Goal: Information Seeking & Learning: Find contact information

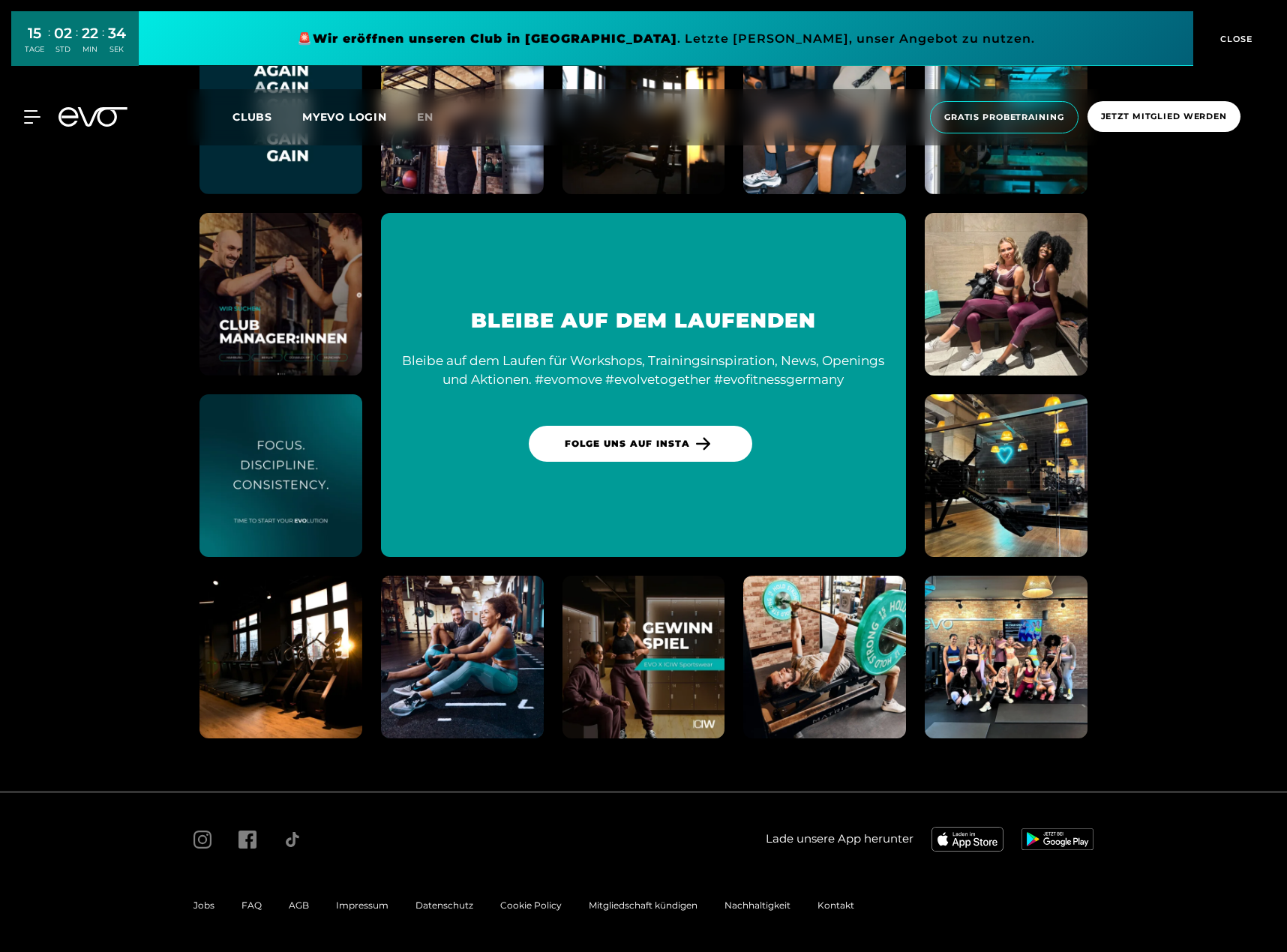
scroll to position [7878, 0]
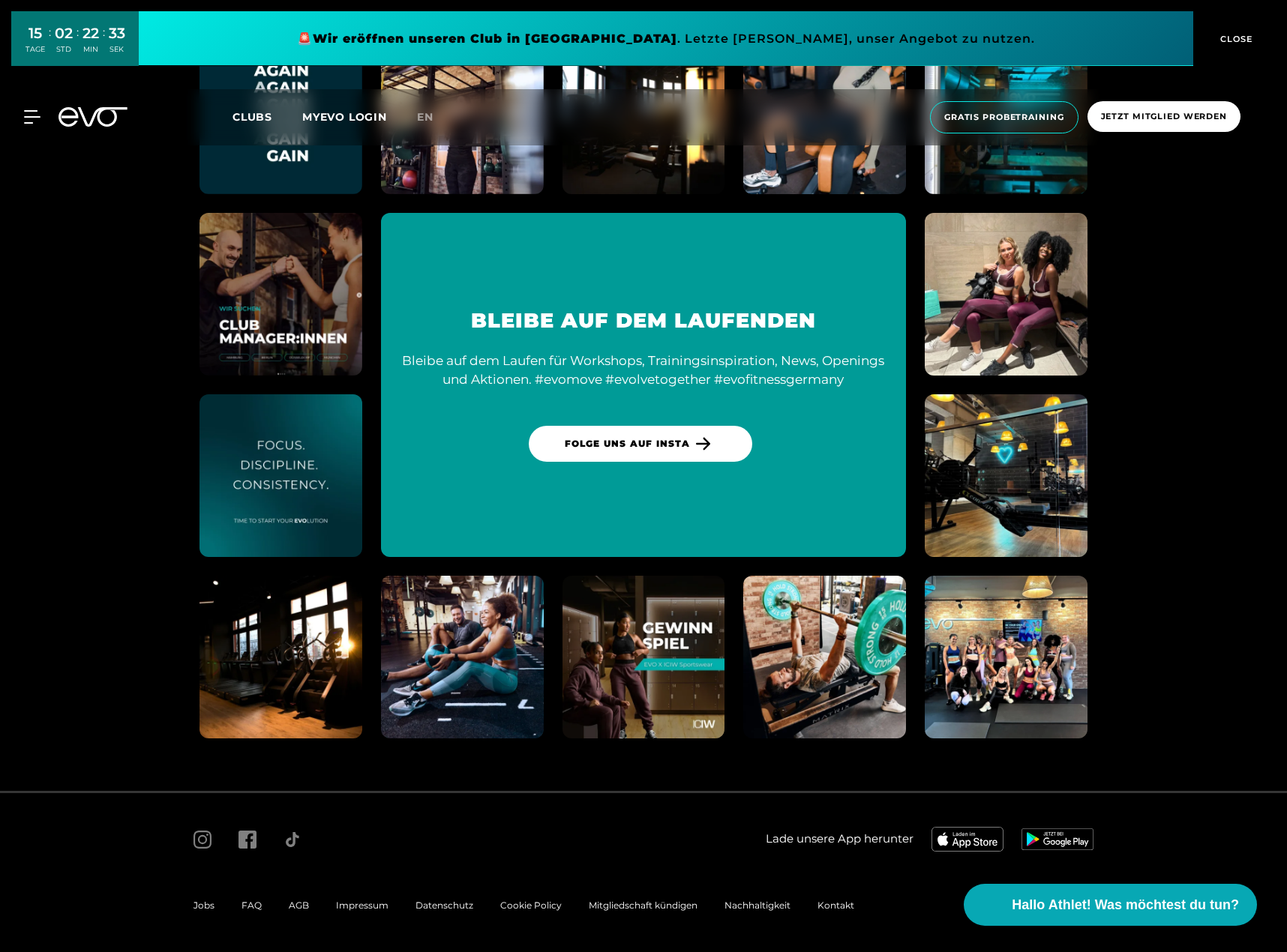
click at [345, 904] on span "Impressum" at bounding box center [361, 905] width 53 height 12
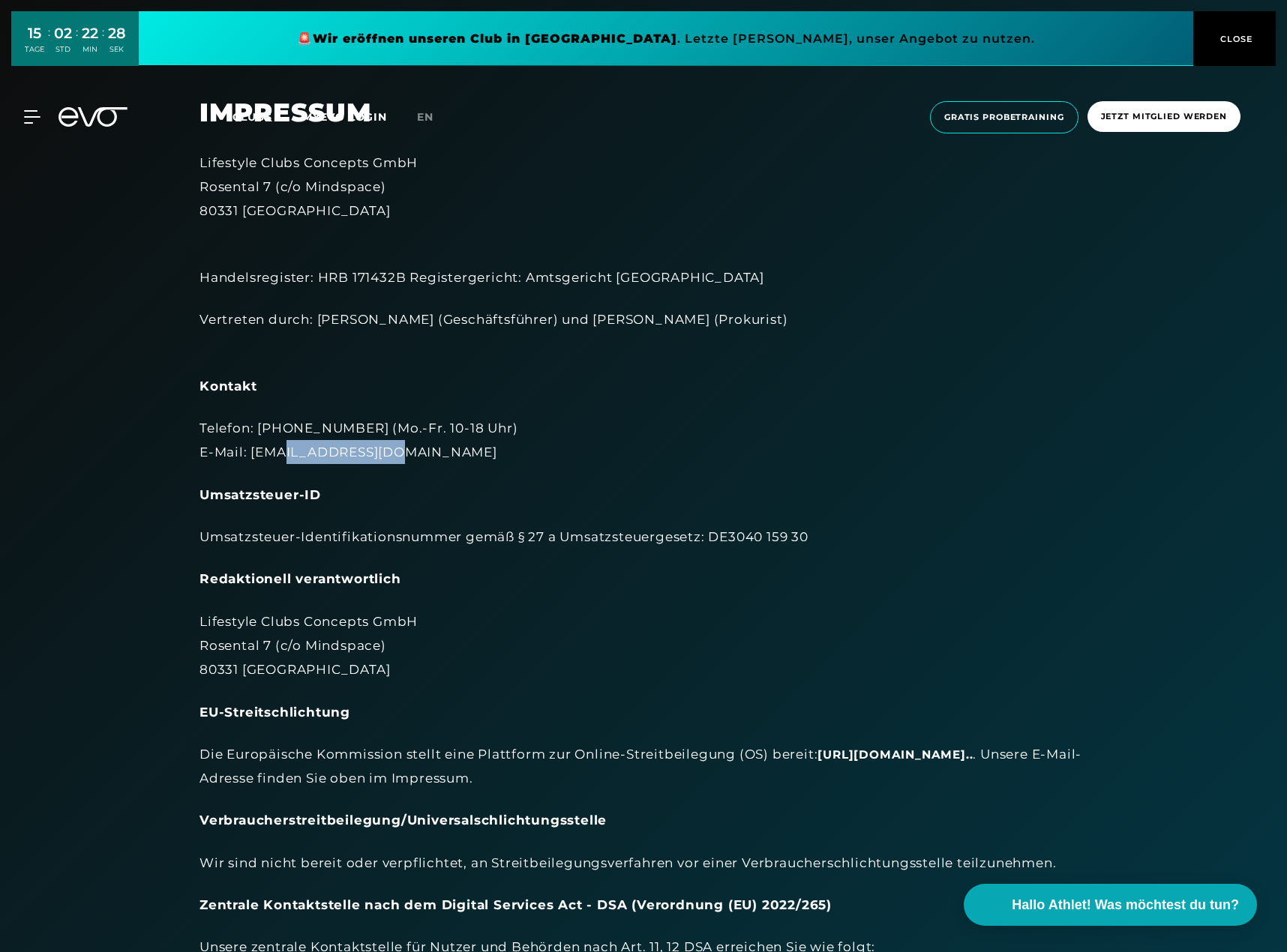
drag, startPoint x: 385, startPoint y: 448, endPoint x: 280, endPoint y: 458, distance: 105.5
click at [280, 458] on div "Telefon: [PHONE_NUMBER] (Mo.-Fr. 10-18 Uhr) E-Mail: [EMAIL_ADDRESS][DOMAIN_NAME]" at bounding box center [644, 440] width 888 height 49
copy div "@[DOMAIN_NAME]"
click at [627, 486] on div "Umsatzsteuer-ID" at bounding box center [644, 494] width 888 height 24
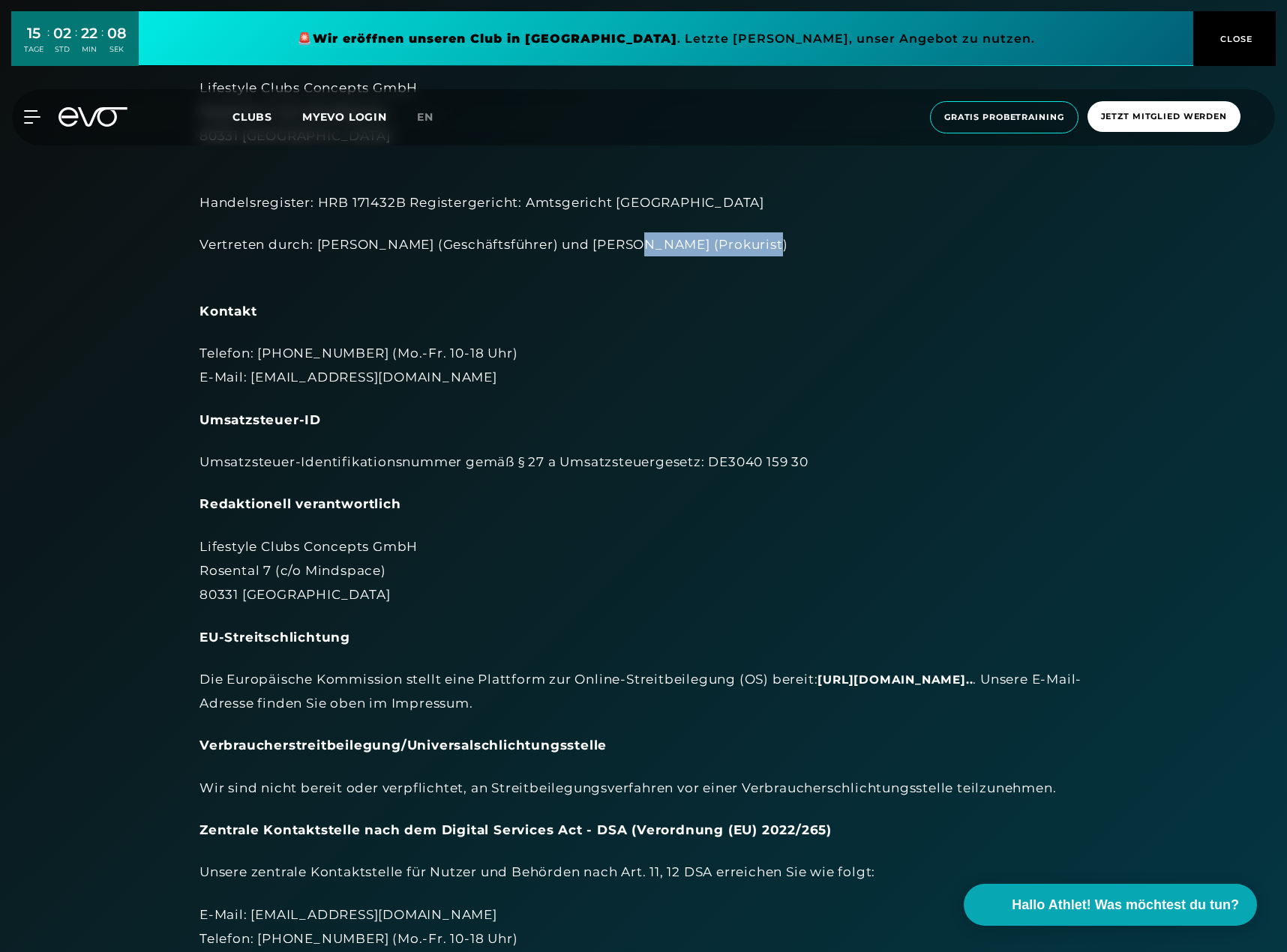
drag, startPoint x: 614, startPoint y: 244, endPoint x: 749, endPoint y: 247, distance: 135.0
click at [749, 247] on div "Vertreten durch: [PERSON_NAME] (Geschäftsführer) und [PERSON_NAME] (Prokurist)" at bounding box center [644, 256] width 888 height 49
drag, startPoint x: 749, startPoint y: 244, endPoint x: 612, endPoint y: 243, distance: 137.0
click at [612, 243] on div "Vertreten durch: [PERSON_NAME] (Geschäftsführer) und [PERSON_NAME] (Prokurist)" at bounding box center [644, 256] width 888 height 49
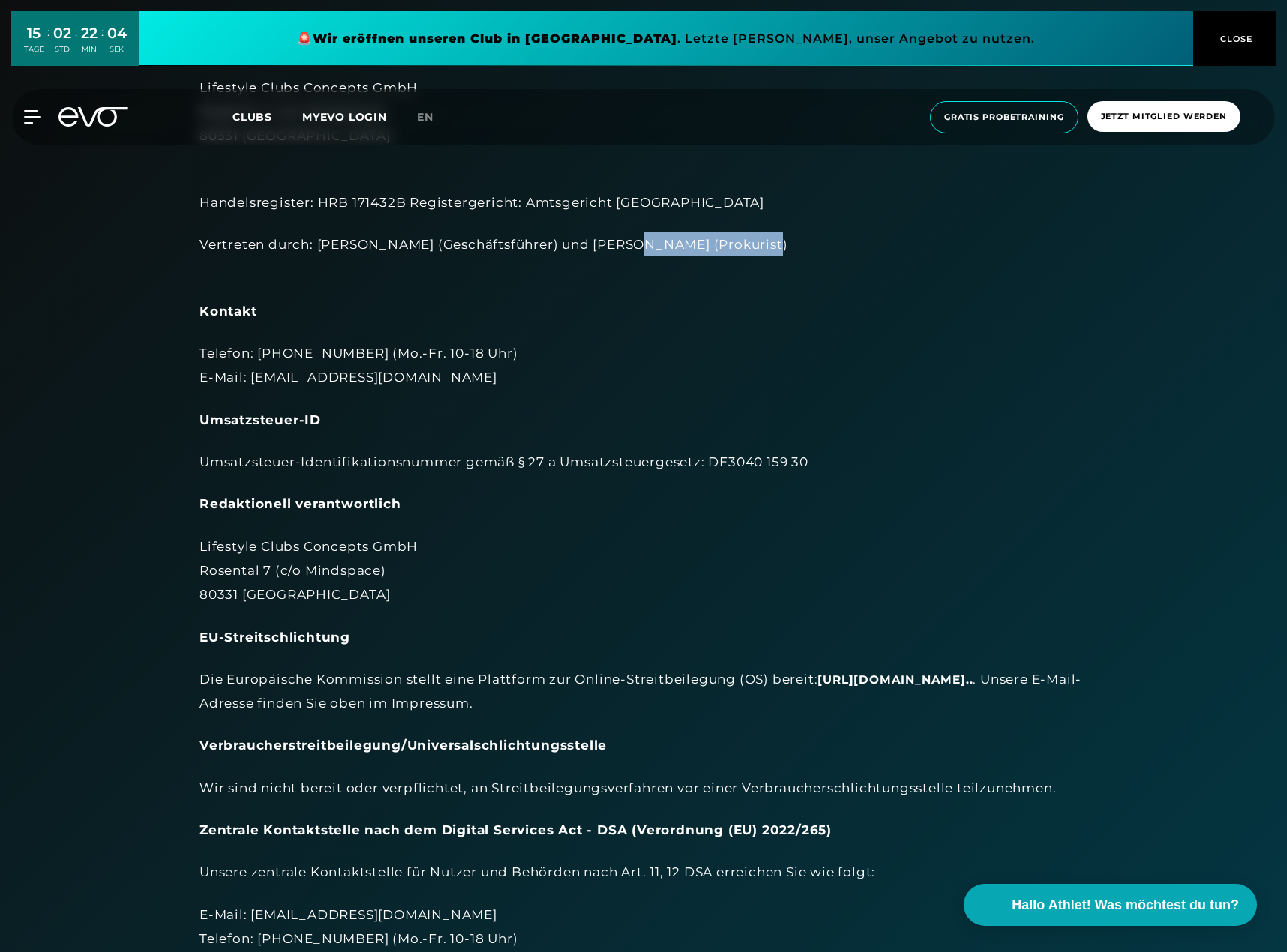
copy div "[PERSON_NAME]"
